Goal: Task Accomplishment & Management: Use online tool/utility

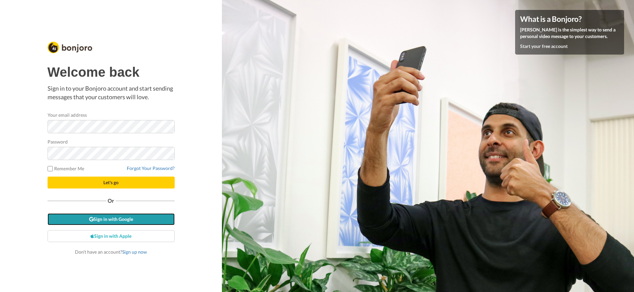
click at [139, 216] on link "Sign in with Google" at bounding box center [111, 219] width 127 height 12
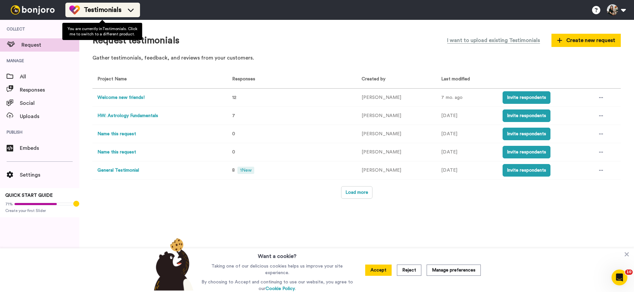
click at [89, 14] on span "Testimonials" at bounding box center [103, 9] width 38 height 9
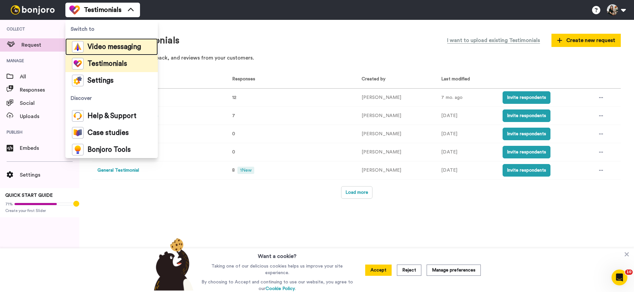
click at [90, 48] on span "Video messaging" at bounding box center [114, 47] width 53 height 7
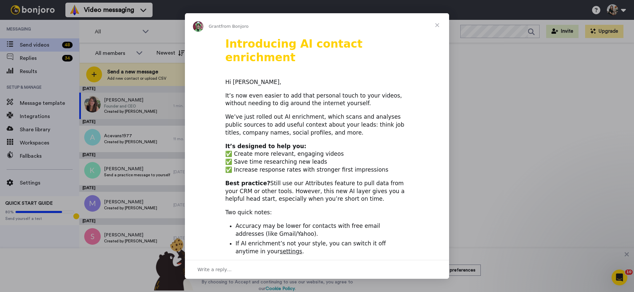
click at [437, 25] on span "Close" at bounding box center [437, 25] width 24 height 24
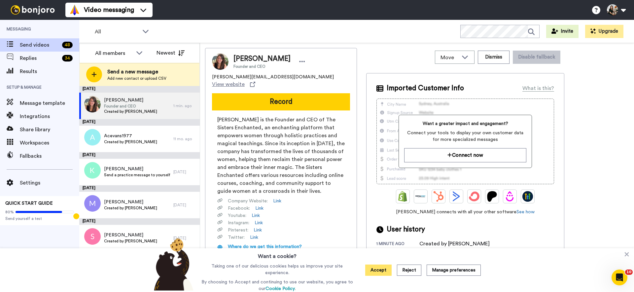
click at [383, 271] on button "Accept" at bounding box center [378, 269] width 26 height 11
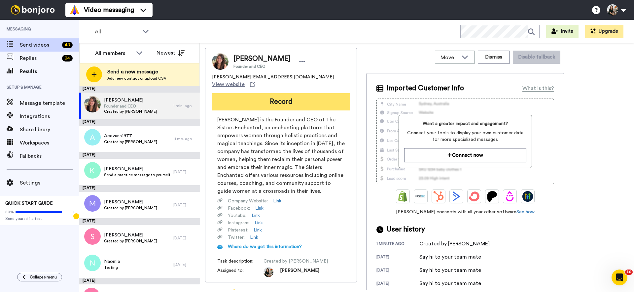
click at [305, 95] on button "Record" at bounding box center [281, 101] width 138 height 17
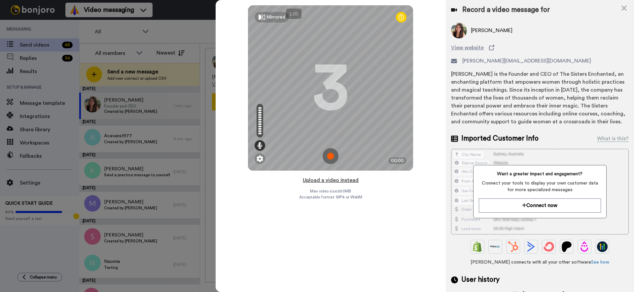
click at [323, 182] on button "Upload a video instead" at bounding box center [331, 180] width 60 height 9
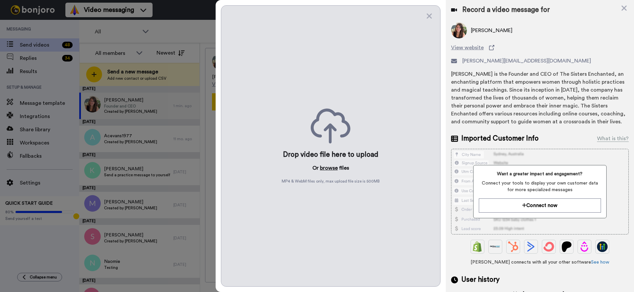
click at [329, 168] on button "browse" at bounding box center [329, 168] width 18 height 8
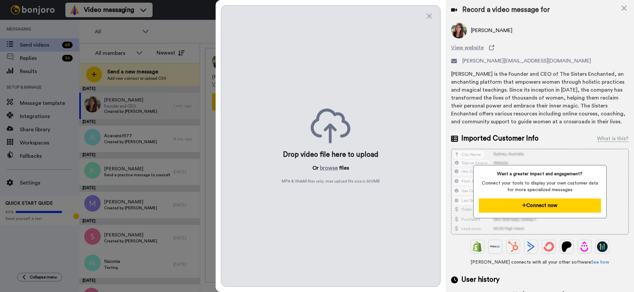
click at [515, 202] on button "Connect now" at bounding box center [540, 205] width 122 height 14
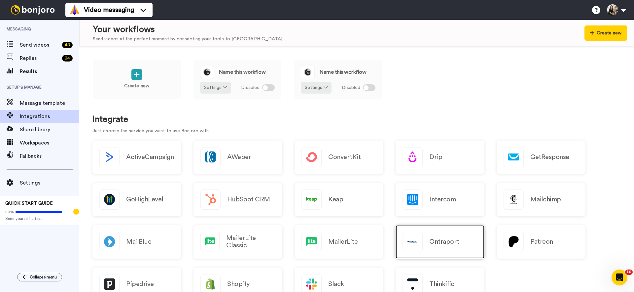
click at [424, 234] on div "Ontraport" at bounding box center [440, 241] width 89 height 33
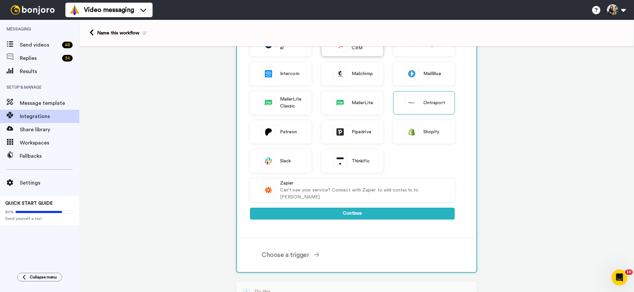
scroll to position [217, 0]
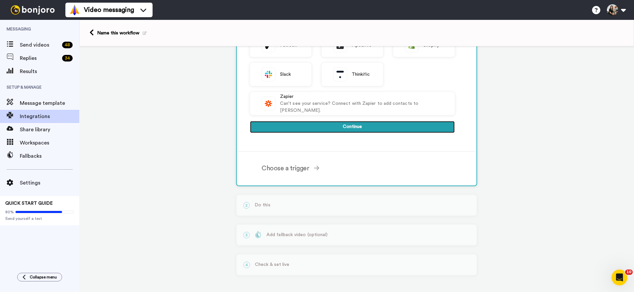
click at [364, 128] on button "Continue" at bounding box center [352, 127] width 205 height 12
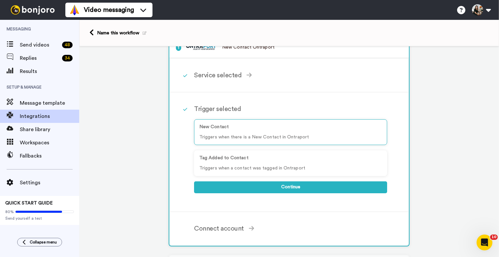
scroll to position [18, 0]
click at [92, 32] on icon at bounding box center [91, 32] width 4 height 7
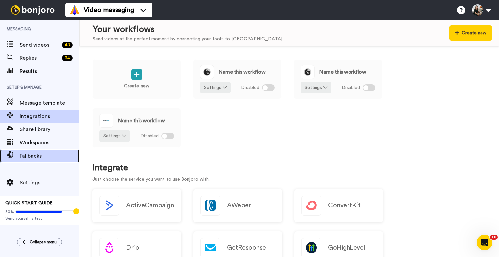
click at [44, 155] on span "Fallbacks" at bounding box center [49, 156] width 59 height 8
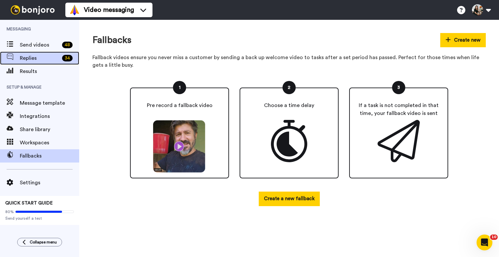
click at [40, 60] on span "Replies" at bounding box center [40, 58] width 40 height 8
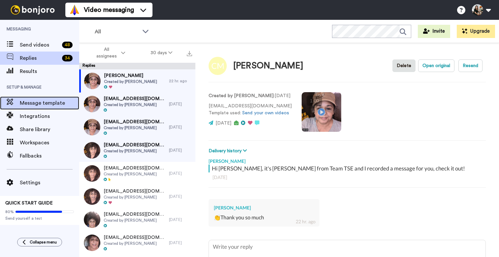
click at [51, 98] on div "Message template" at bounding box center [39, 102] width 79 height 13
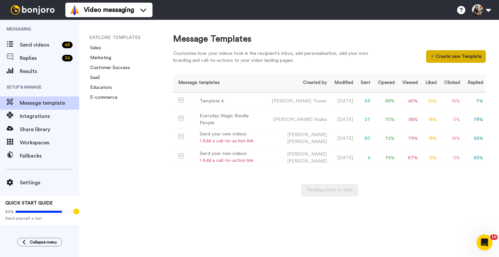
click at [454, 58] on button "Create new Template" at bounding box center [456, 56] width 60 height 13
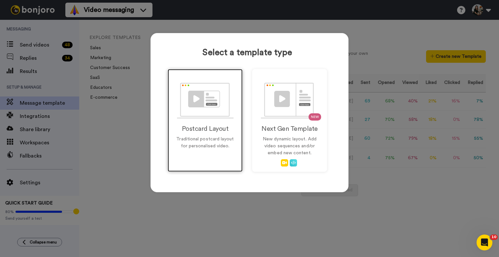
click at [232, 109] on img at bounding box center [205, 101] width 57 height 36
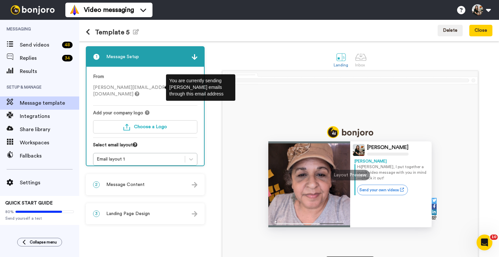
drag, startPoint x: 126, startPoint y: 89, endPoint x: 114, endPoint y: 89, distance: 11.6
click at [125, 89] on span "[PERSON_NAME][EMAIL_ADDRESS][DOMAIN_NAME]" at bounding box center [134, 90] width 82 height 11
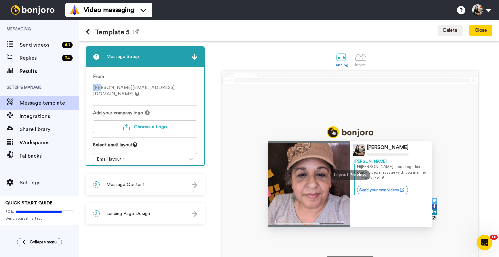
drag, startPoint x: 100, startPoint y: 89, endPoint x: 87, endPoint y: 88, distance: 13.9
click at [87, 88] on div "From sara@thesistersenchanted.com Add your company logo Choose a Logo Select em…" at bounding box center [146, 119] width 118 height 105
click at [107, 91] on div "From sara@thesistersenchanted.com" at bounding box center [145, 89] width 104 height 32
click at [107, 87] on span "sara@thesistersenchanted.com" at bounding box center [134, 90] width 82 height 11
click at [107, 90] on span "sara@thesistersenchanted.com" at bounding box center [134, 90] width 82 height 11
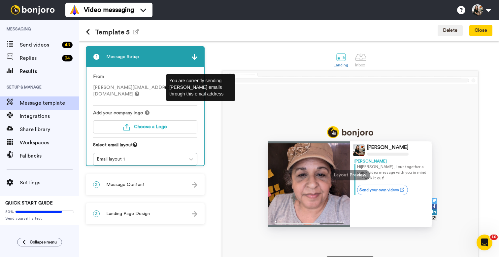
click at [139, 91] on icon at bounding box center [137, 93] width 5 height 5
drag, startPoint x: 162, startPoint y: 89, endPoint x: 122, endPoint y: 88, distance: 39.6
click at [124, 89] on span "sara@thesistersenchanted.com" at bounding box center [134, 90] width 82 height 11
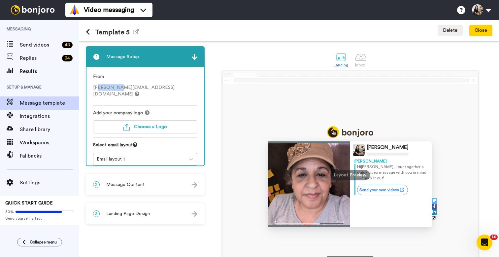
drag, startPoint x: 111, startPoint y: 88, endPoint x: 96, endPoint y: 87, distance: 14.2
click at [96, 88] on span "sara@thesistersenchanted.com" at bounding box center [134, 90] width 82 height 11
click at [97, 88] on span "sara@thesistersenchanted.com" at bounding box center [134, 90] width 82 height 11
click at [114, 90] on span "sara@thesistersenchanted.com" at bounding box center [134, 90] width 82 height 11
click at [89, 33] on icon at bounding box center [88, 32] width 4 height 7
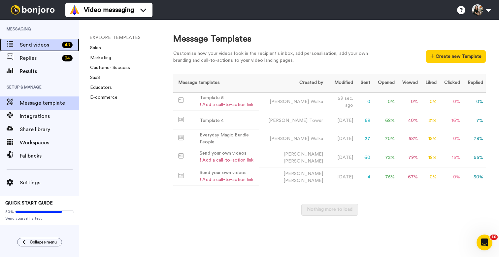
click at [41, 48] on span "Send videos" at bounding box center [40, 45] width 40 height 8
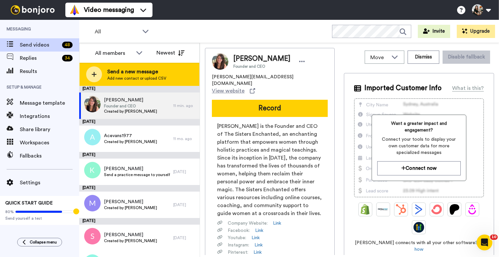
click at [147, 69] on span "Send a new message" at bounding box center [136, 72] width 59 height 8
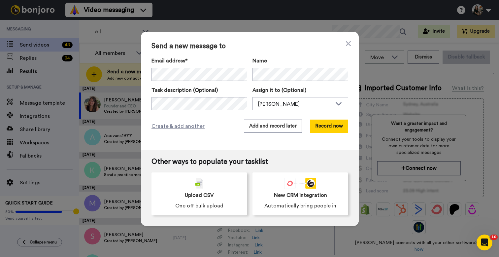
click at [271, 135] on div "Send a new message to Email address* Tyrian2011 <tyrian2011@gmail.com> Watermoo…" at bounding box center [250, 91] width 218 height 118
click at [347, 45] on icon at bounding box center [348, 44] width 5 height 8
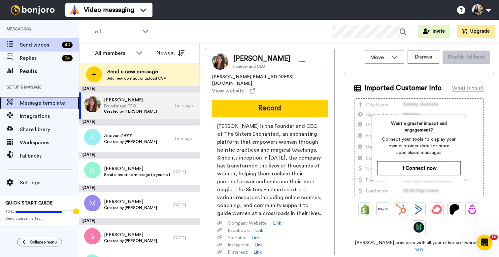
click at [50, 102] on span "Message template" at bounding box center [49, 103] width 59 height 8
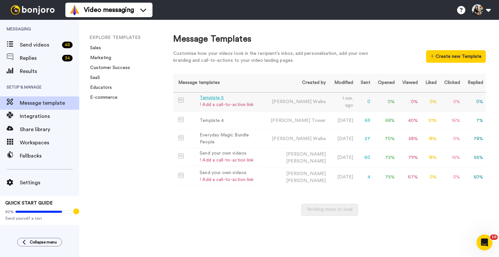
click at [221, 97] on div "Template 5" at bounding box center [227, 97] width 54 height 7
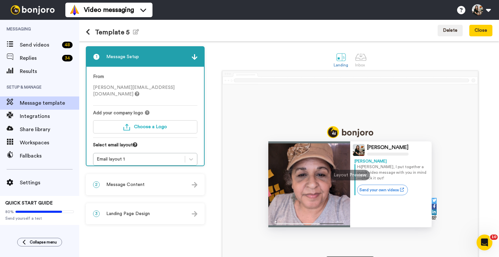
click at [139, 91] on icon at bounding box center [137, 93] width 5 height 5
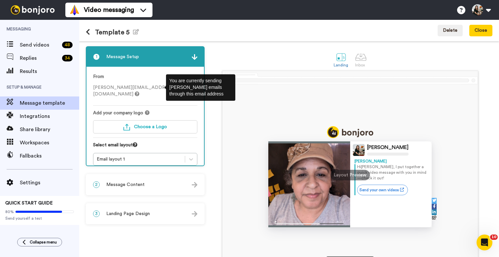
click at [139, 91] on icon at bounding box center [137, 93] width 5 height 5
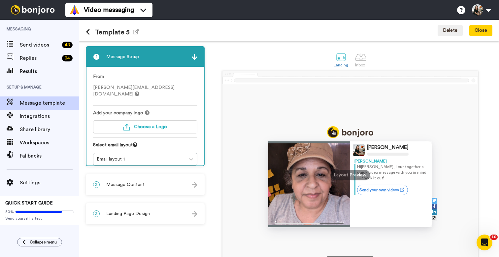
click at [165, 110] on div "Add your company logo" at bounding box center [145, 113] width 104 height 7
click at [173, 120] on button "Choose a Logo" at bounding box center [145, 126] width 104 height 13
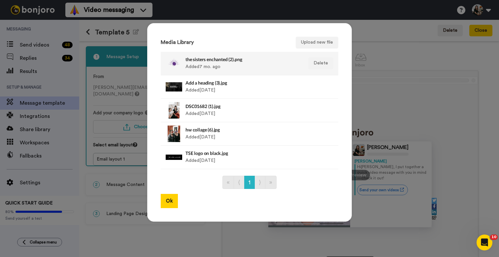
click at [250, 68] on div "the sisters enchanted (2).png Added 7 mo. ago" at bounding box center [243, 63] width 114 height 17
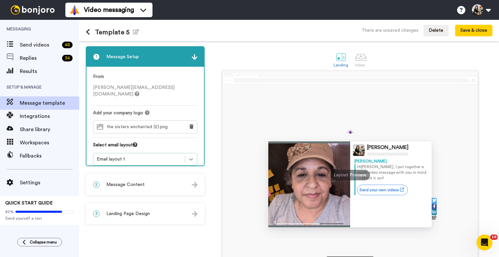
click at [193, 156] on icon at bounding box center [191, 159] width 7 height 7
click at [191, 156] on icon at bounding box center [191, 159] width 7 height 7
click at [186, 184] on div "2 Message Content" at bounding box center [146, 185] width 118 height 20
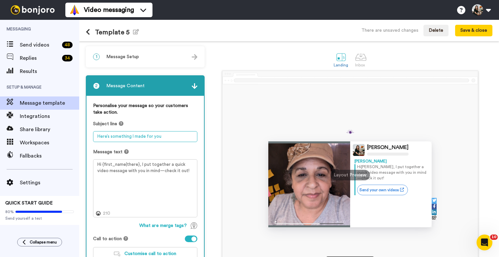
click at [173, 135] on textarea "Here’s something I made for you" at bounding box center [145, 136] width 104 height 11
type textarea "Hey!"
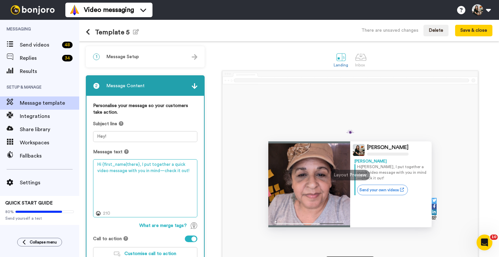
click at [164, 174] on textarea "Hi {first_name|there}, I put together a quick video message with you in mind—ch…" at bounding box center [145, 188] width 104 height 58
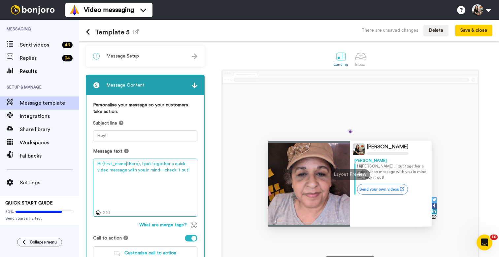
click at [191, 180] on textarea "Hi {first_name|there}, I put together a quick video message with you in mind—ch…" at bounding box center [145, 188] width 104 height 58
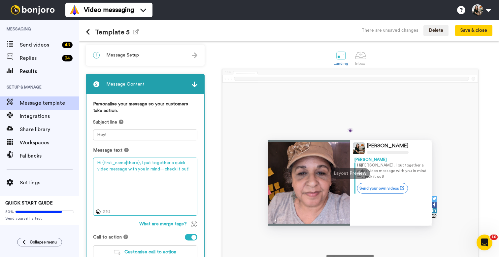
scroll to position [1, 0]
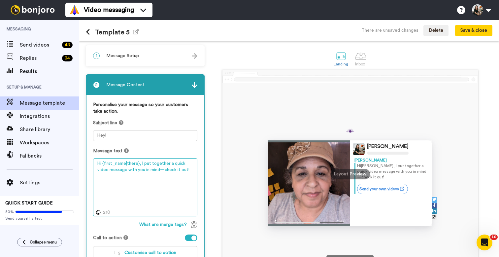
drag, startPoint x: 194, startPoint y: 170, endPoint x: 127, endPoint y: 173, distance: 66.1
click at [126, 172] on textarea "Hi {first_name|there}, I put together a quick video message with you in mind—ch…" at bounding box center [145, 187] width 104 height 58
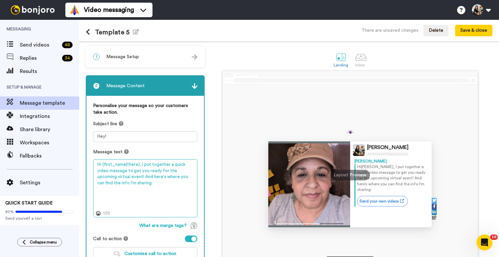
paste textarea "https://signup.thesistersenchanted.com/Autumn-Equinox2025-delivery"
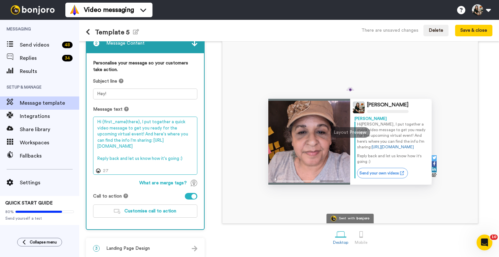
scroll to position [50, 0]
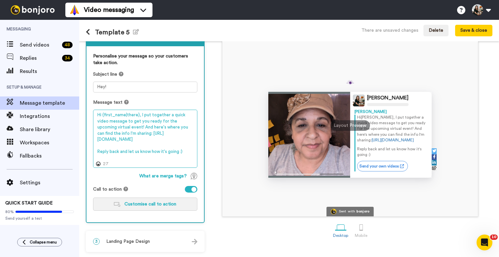
type textarea "Hi {first_name|there}, I put together a quick video message to get you ready fo…"
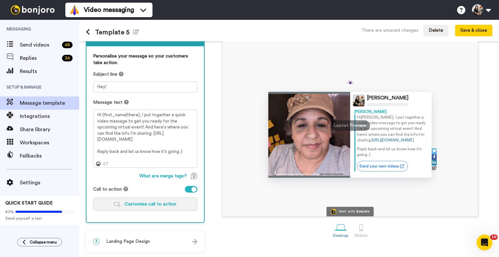
click at [182, 203] on button "Customise call to action" at bounding box center [145, 203] width 104 height 13
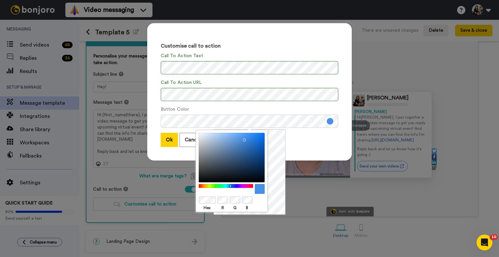
click at [242, 186] on div at bounding box center [225, 186] width 57 height 4
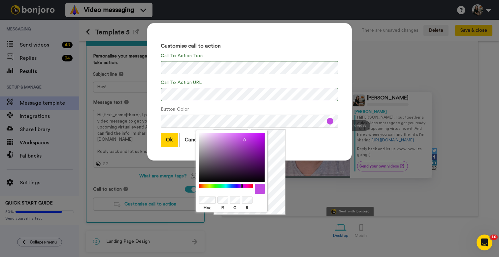
click at [254, 153] on div at bounding box center [232, 158] width 66 height 50
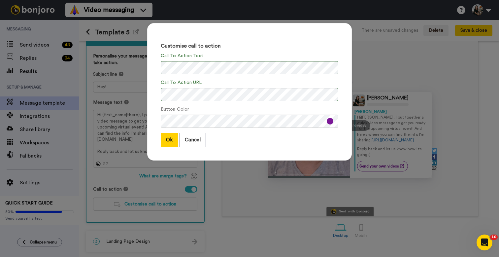
click at [303, 153] on div "Customise call to action Call To Action Text Call To Action URL Button Color Ok…" at bounding box center [249, 91] width 205 height 137
click at [170, 140] on button "Ok" at bounding box center [169, 140] width 17 height 14
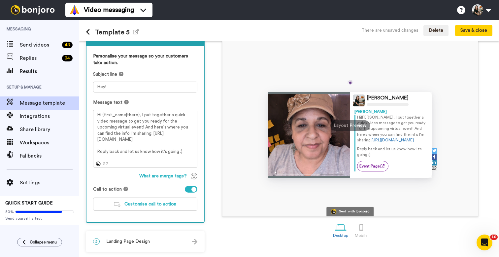
click at [182, 241] on div "3 Landing Page Design" at bounding box center [146, 241] width 118 height 20
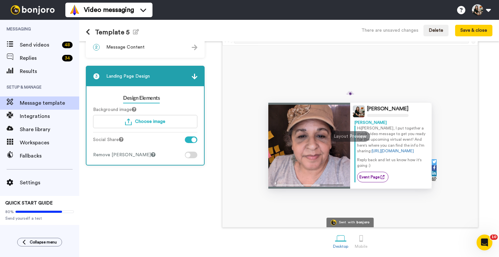
scroll to position [39, 0]
click at [194, 156] on div at bounding box center [191, 155] width 13 height 7
click at [193, 155] on div at bounding box center [191, 155] width 13 height 7
click at [193, 136] on div at bounding box center [191, 139] width 13 height 7
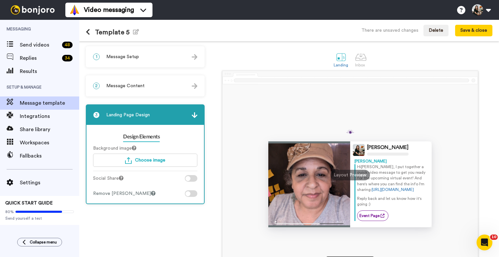
click at [138, 58] on div "1 Message Setup" at bounding box center [146, 57] width 118 height 20
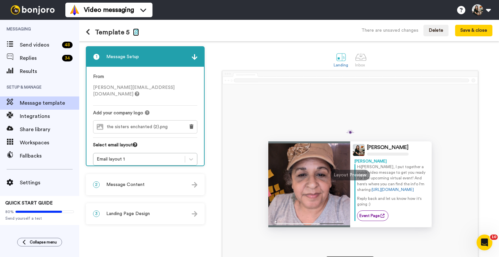
click at [133, 32] on icon "button" at bounding box center [136, 31] width 6 height 5
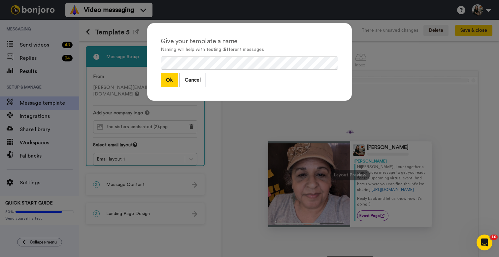
click at [174, 80] on button "Ok" at bounding box center [169, 80] width 17 height 14
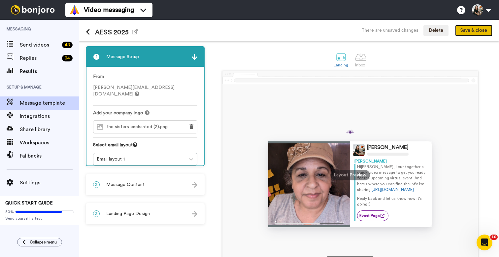
click at [473, 35] on button "Save & close" at bounding box center [473, 31] width 37 height 12
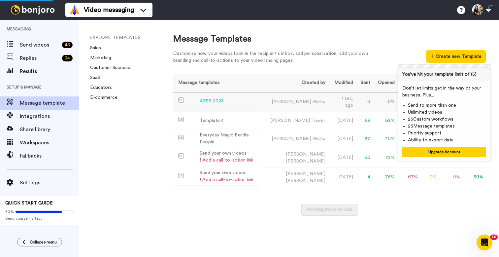
click at [218, 105] on td "AESS 2025" at bounding box center [216, 101] width 87 height 18
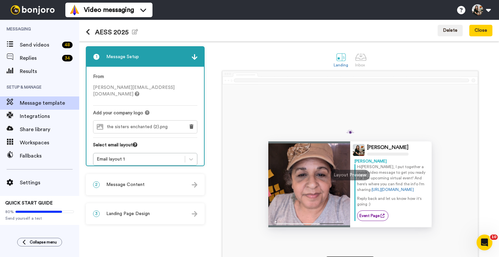
click at [345, 179] on div "Layout Preview" at bounding box center [351, 175] width 40 height 11
click at [40, 115] on span "Integrations" at bounding box center [49, 116] width 59 height 8
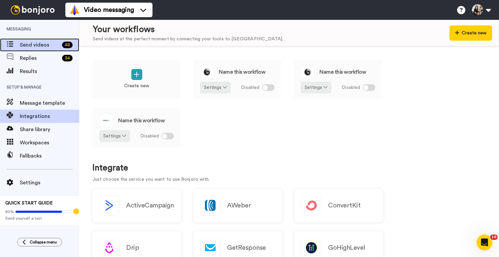
click at [49, 43] on span "Send videos" at bounding box center [40, 45] width 40 height 8
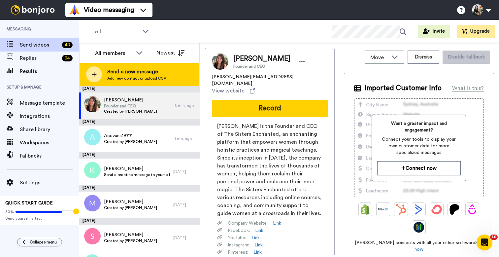
click at [165, 71] on div "Send a new message Add new contact or upload CSV" at bounding box center [140, 74] width 120 height 23
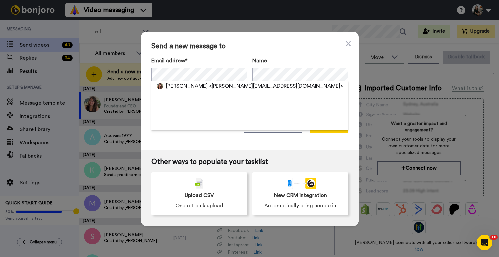
click at [271, 53] on div "Send a new message to Email address* Sara Walka <sara@thesistersenchanted.com> …" at bounding box center [250, 91] width 218 height 118
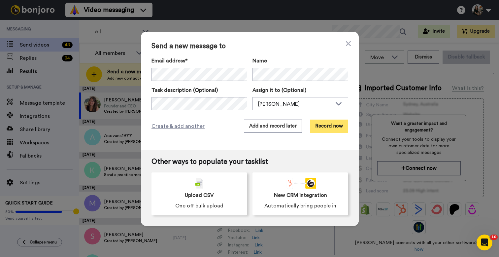
click at [325, 123] on button "Record now" at bounding box center [329, 126] width 38 height 13
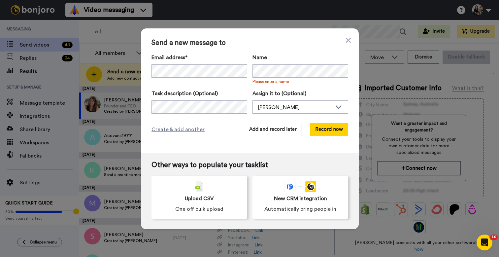
click at [343, 143] on div "Send a new message to Email address* Sara Walka <sara@thesistersenchanted.com> …" at bounding box center [250, 90] width 218 height 125
click at [331, 153] on div "Other ways to populate your tasklist Upload CSV One off bulk upload New CRM int…" at bounding box center [250, 191] width 218 height 76
click at [330, 131] on button "Record now" at bounding box center [329, 129] width 38 height 13
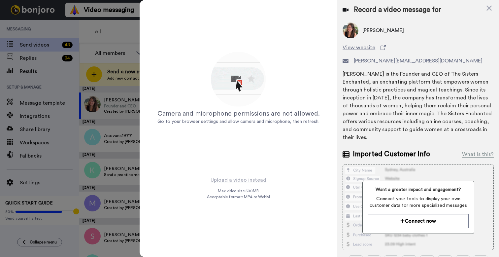
click at [284, 170] on div "Camera and microphone permissions are not allowed. Go to your browser settings …" at bounding box center [239, 88] width 198 height 176
click at [289, 160] on div "Camera and microphone permissions are not allowed. Go to your browser settings …" at bounding box center [238, 87] width 165 height 165
drag, startPoint x: 285, startPoint y: 172, endPoint x: 271, endPoint y: 176, distance: 14.8
click at [285, 172] on div "Camera and microphone permissions are not allowed. Go to your browser settings …" at bounding box center [239, 88] width 198 height 176
click at [269, 138] on div "Camera and microphone permissions are not allowed. Go to your browser settings …" at bounding box center [238, 87] width 165 height 165
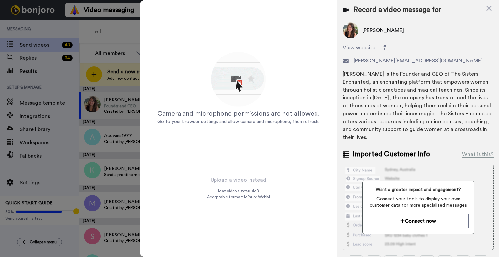
click at [245, 84] on img at bounding box center [239, 80] width 58 height 58
click at [492, 11] on icon at bounding box center [489, 8] width 7 height 8
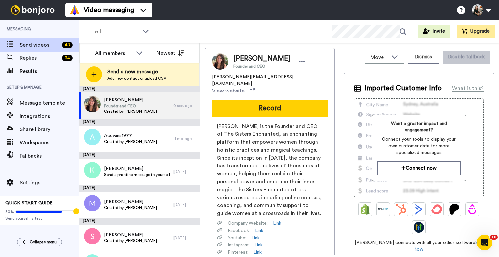
click at [287, 100] on button "Record" at bounding box center [270, 108] width 116 height 17
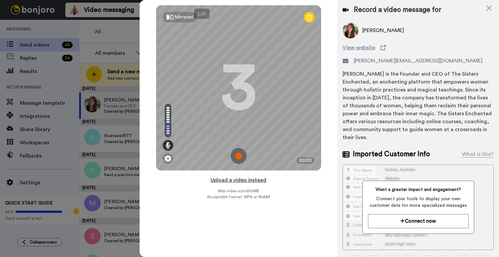
click at [230, 179] on button "Upload a video instead" at bounding box center [239, 180] width 60 height 9
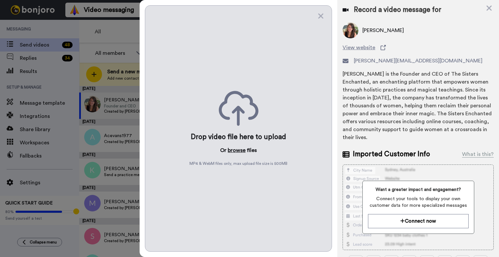
click at [234, 151] on button "browse" at bounding box center [237, 150] width 18 height 8
